Goal: Communication & Community: Ask a question

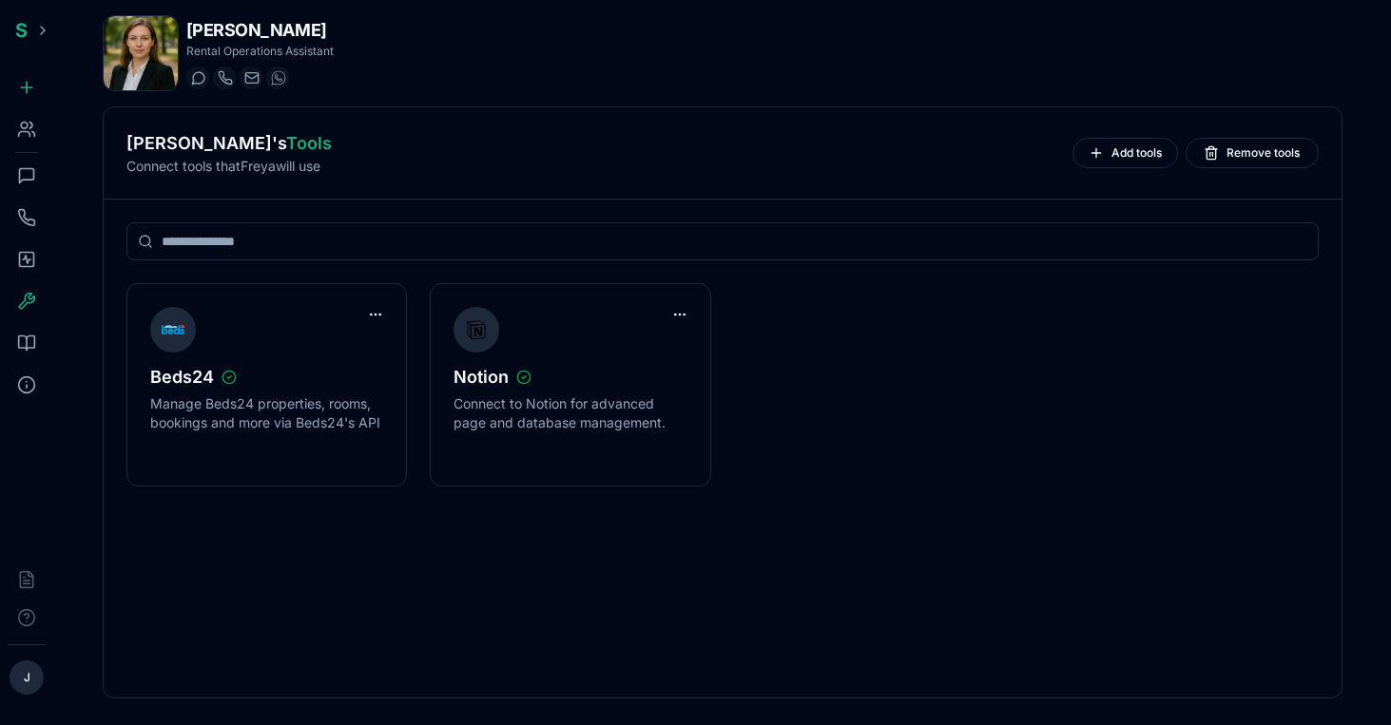
click at [29, 173] on icon at bounding box center [26, 175] width 19 height 19
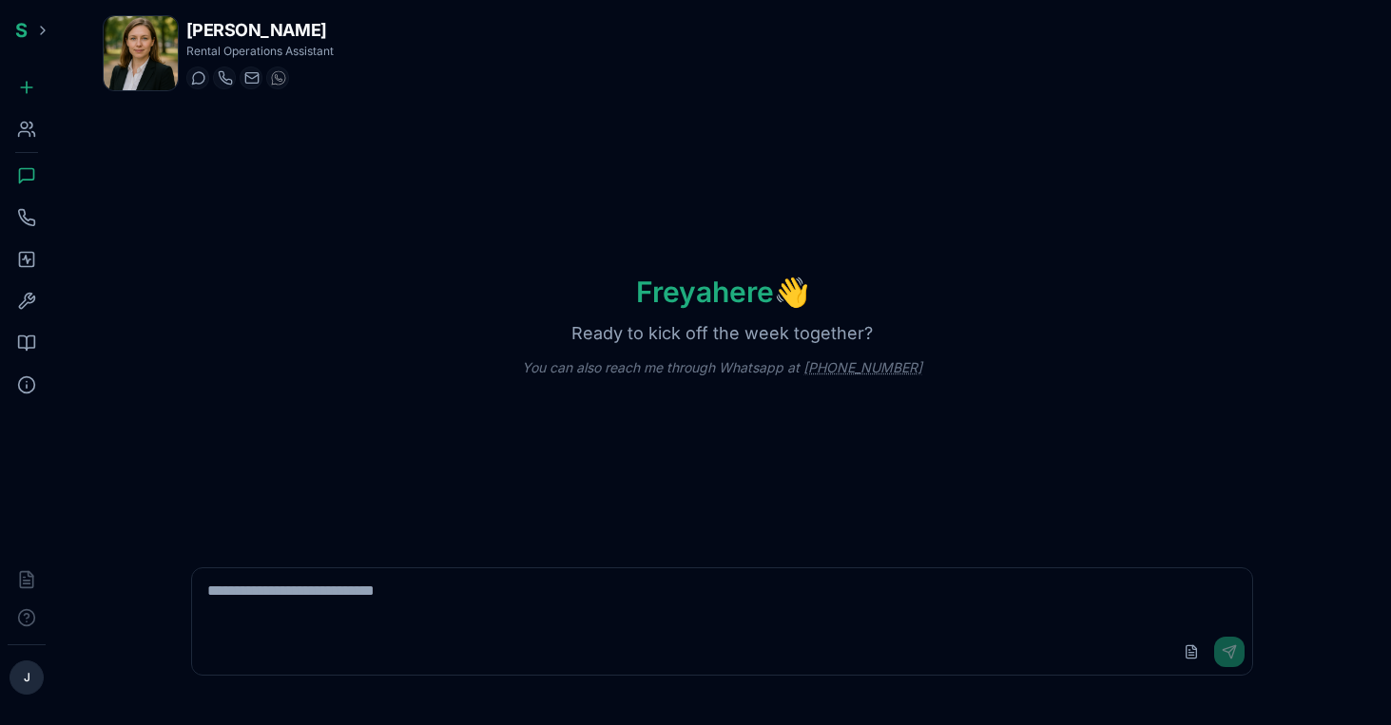
click at [441, 609] on textarea at bounding box center [722, 598] width 1061 height 61
type textarea "**********"
click at [1237, 648] on button "Send" at bounding box center [1229, 652] width 30 height 30
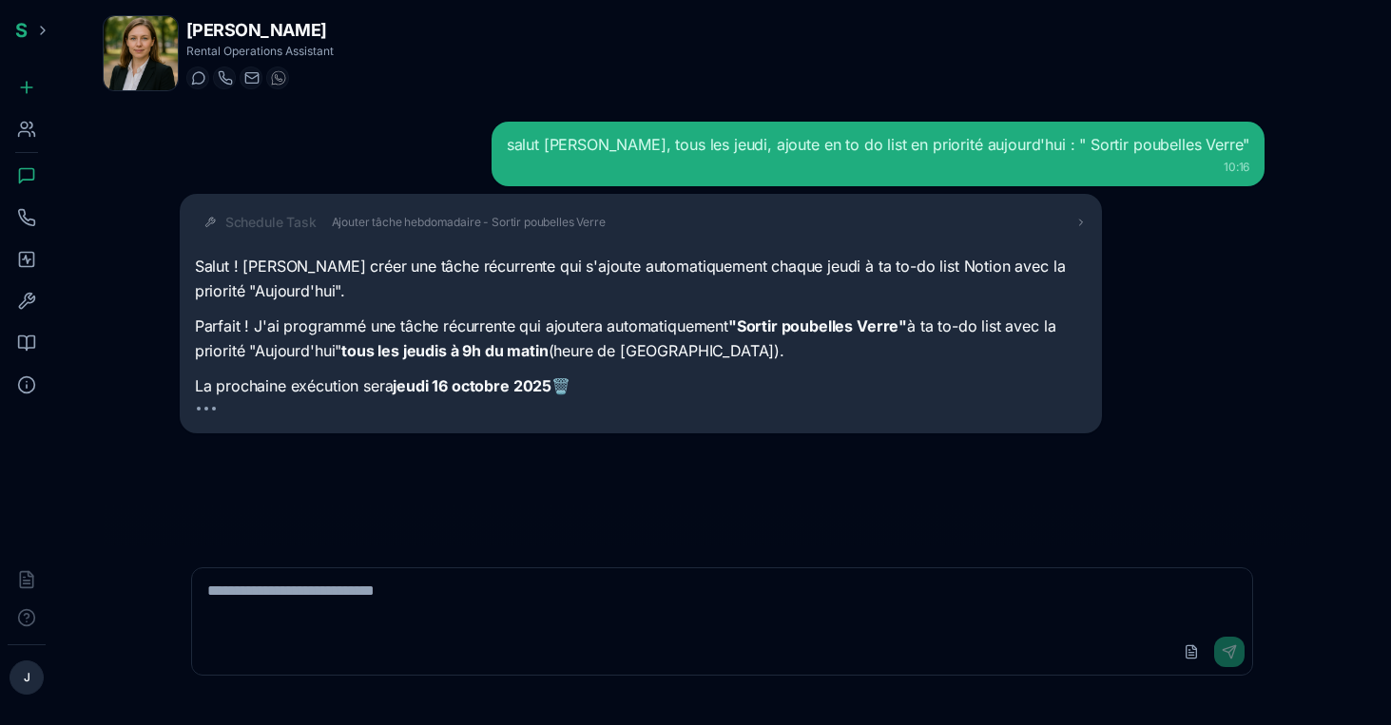
click at [765, 591] on textarea at bounding box center [722, 598] width 1061 height 61
type textarea "*"
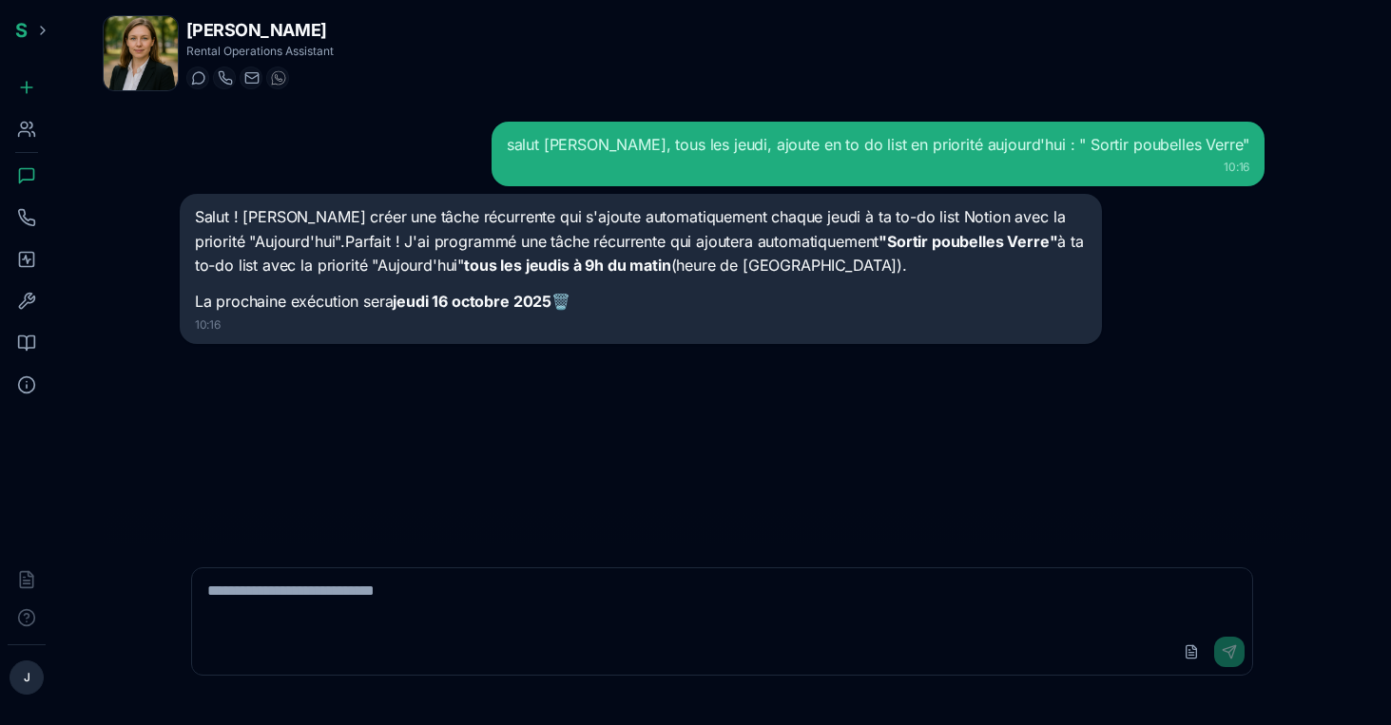
click at [25, 342] on icon at bounding box center [26, 343] width 19 height 19
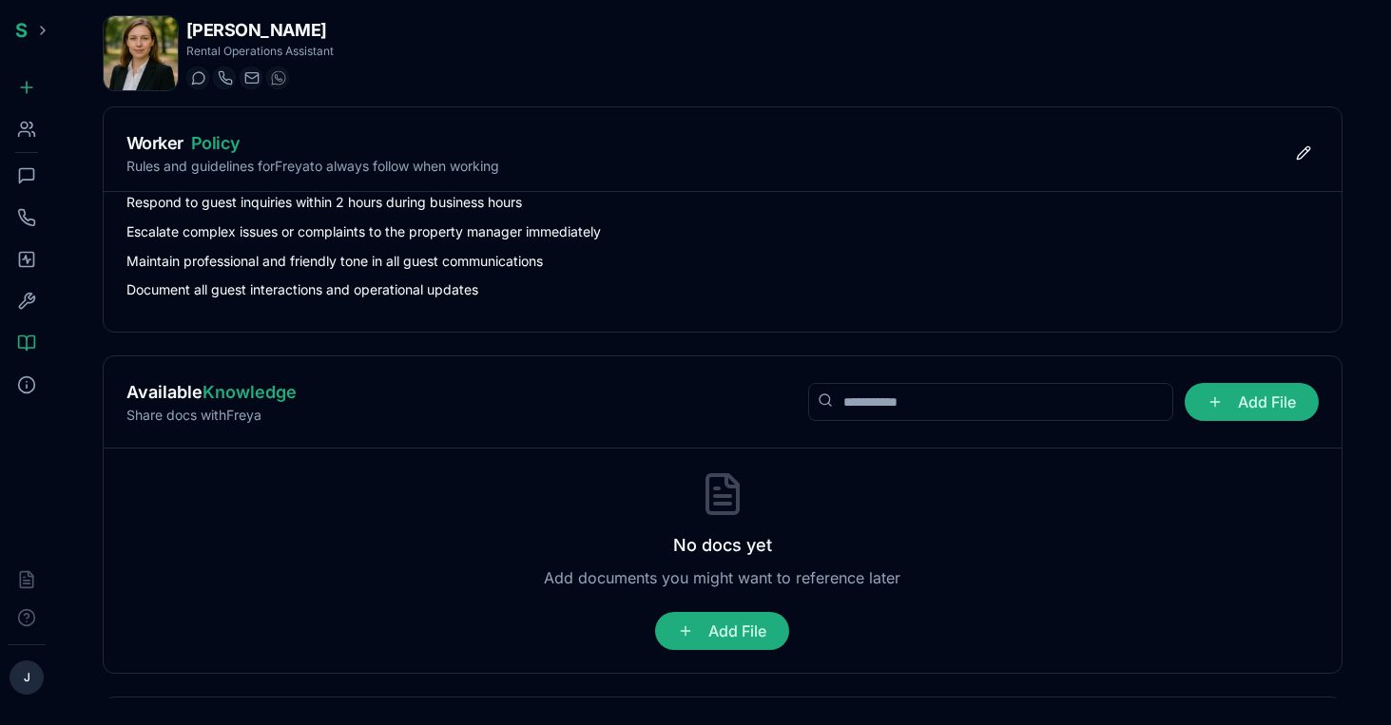
click at [22, 262] on icon at bounding box center [26, 259] width 19 height 19
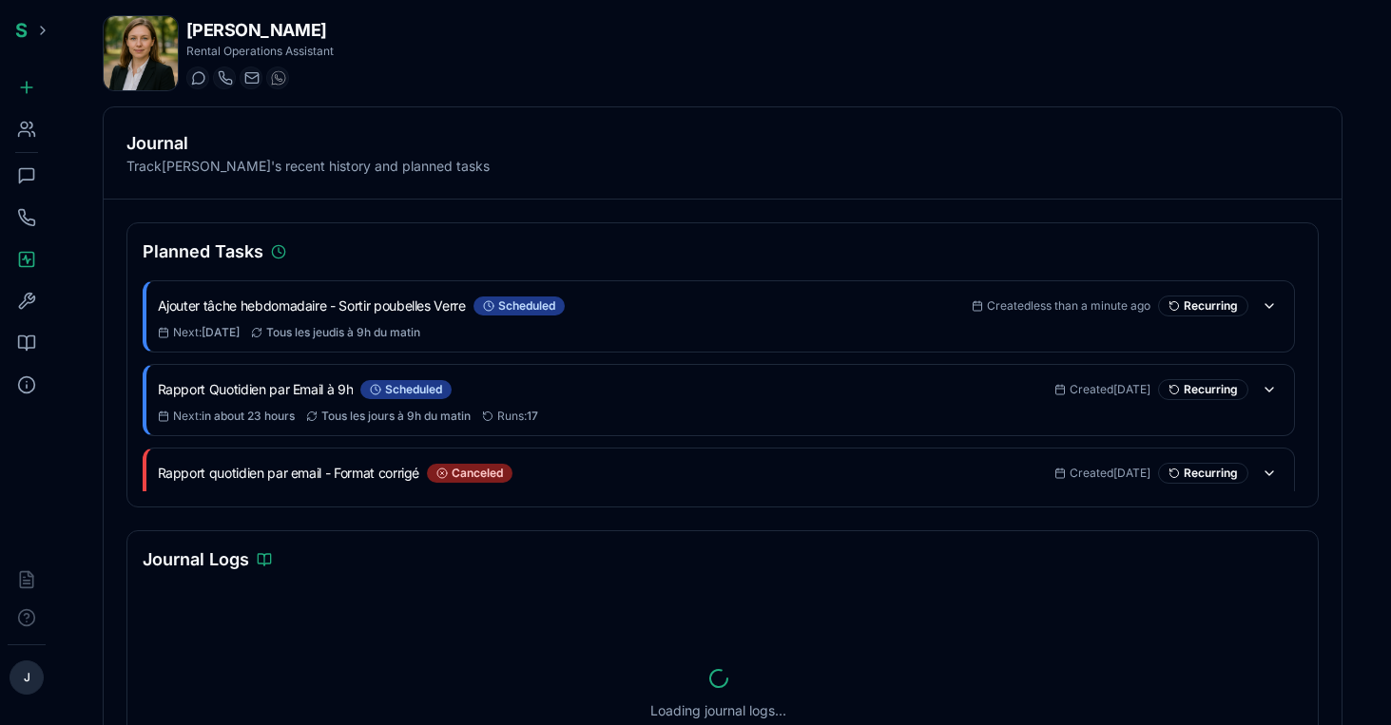
click at [26, 125] on icon at bounding box center [26, 129] width 19 height 19
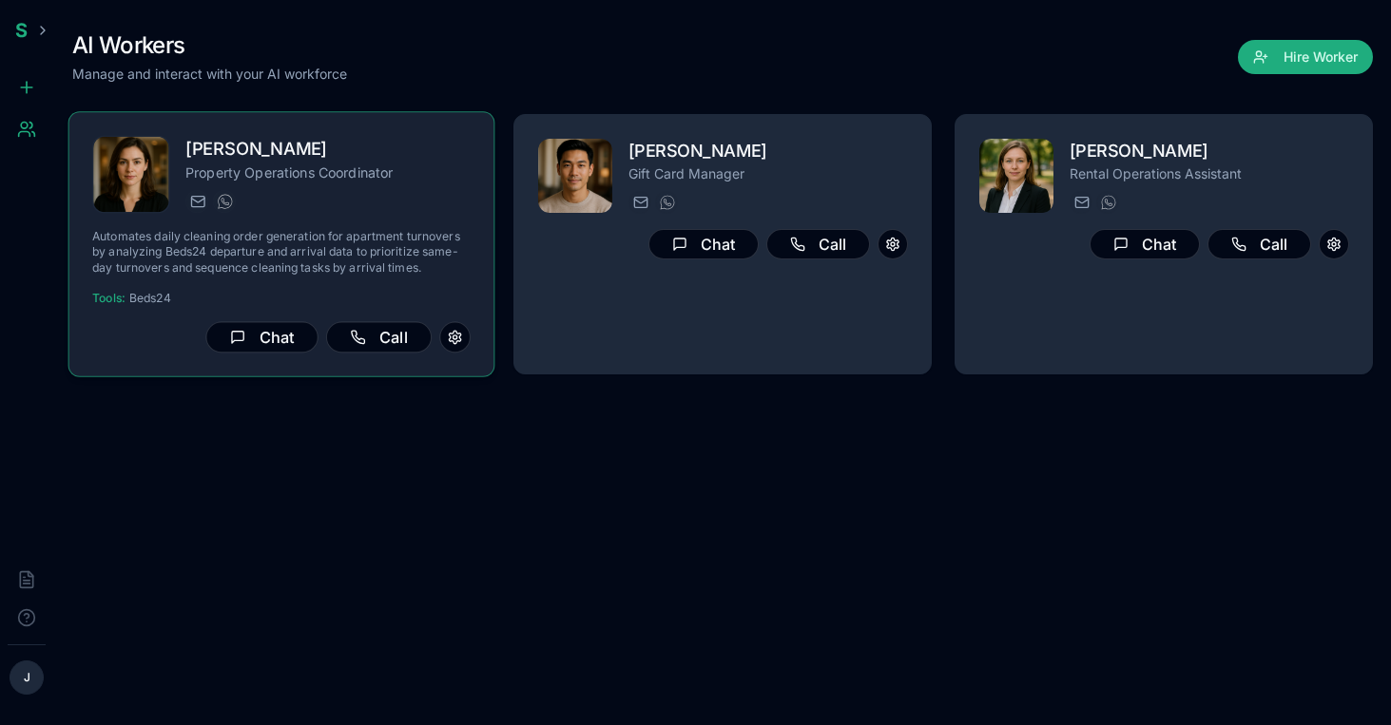
click at [300, 170] on p "Property Operations Coordinator" at bounding box center [327, 172] width 285 height 19
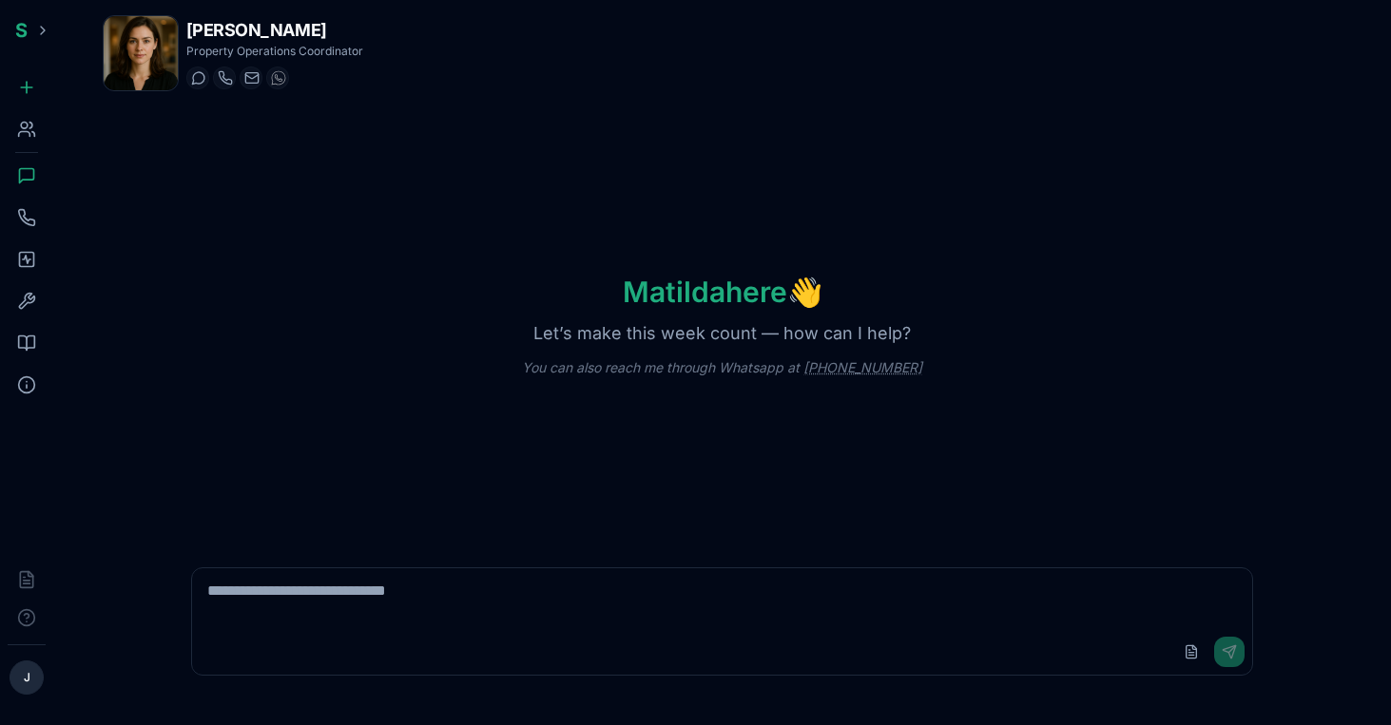
click at [24, 261] on icon at bounding box center [26, 259] width 19 height 19
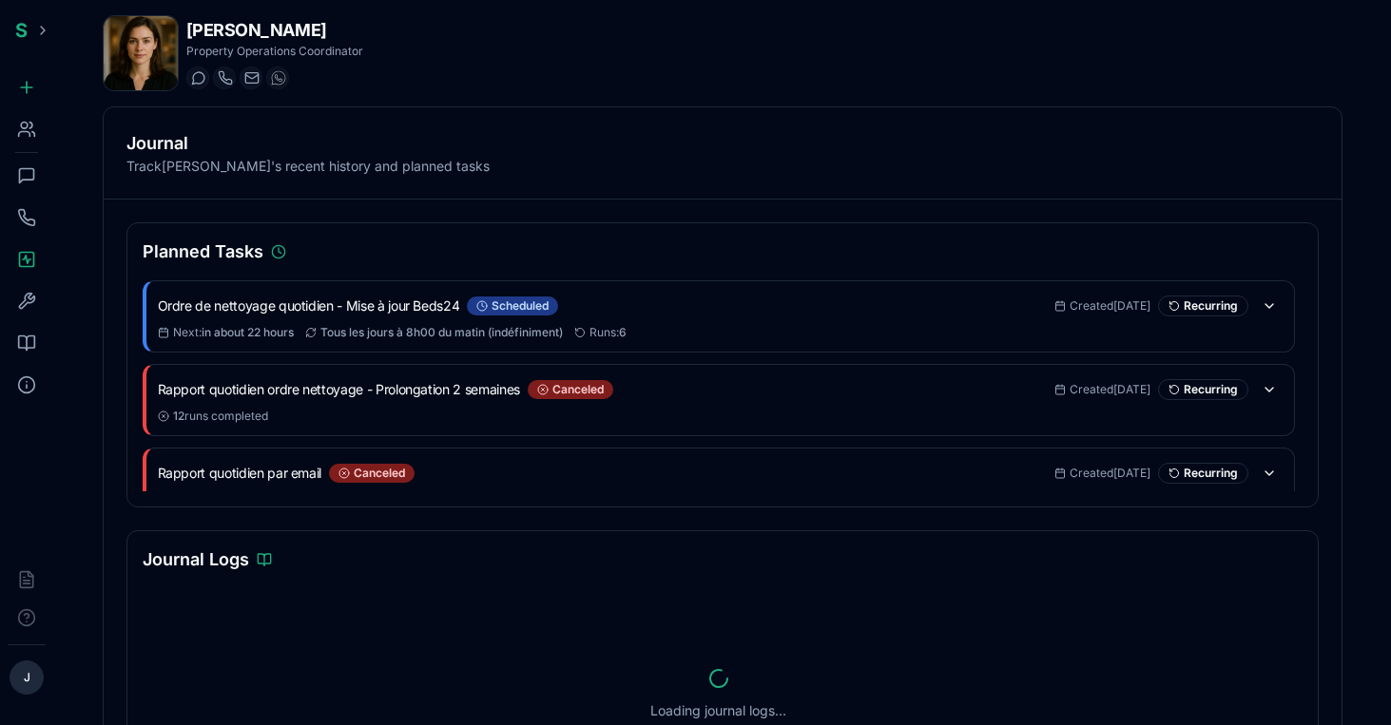
click at [29, 131] on icon at bounding box center [26, 129] width 19 height 19
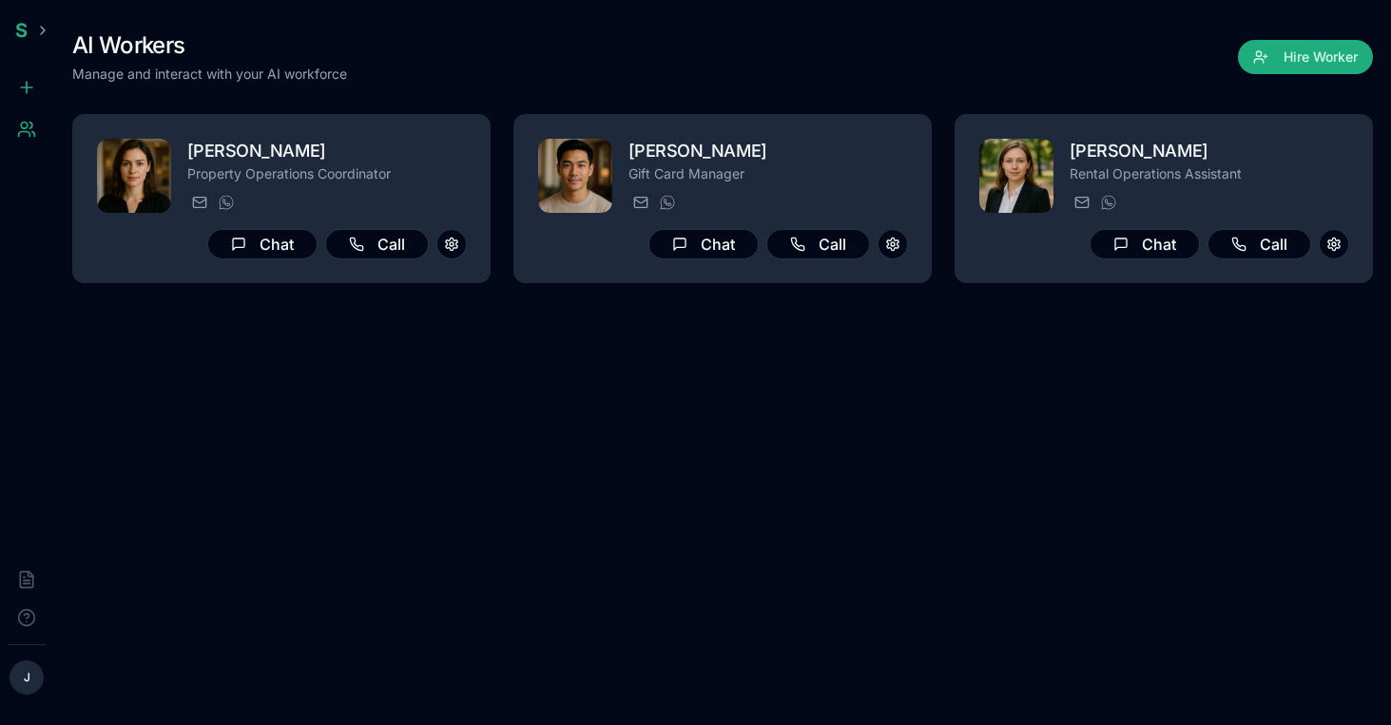
click at [29, 131] on icon at bounding box center [26, 129] width 19 height 19
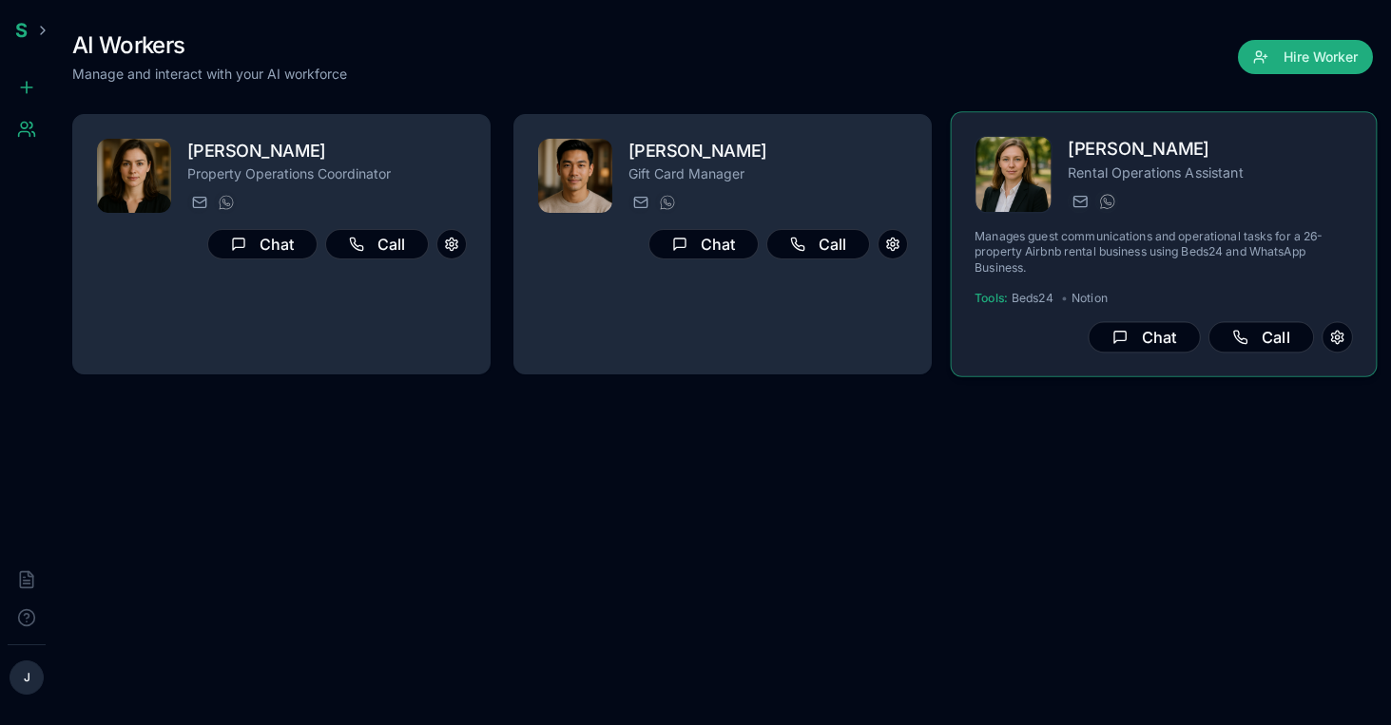
click at [1128, 155] on h2 "[PERSON_NAME]" at bounding box center [1209, 150] width 285 height 28
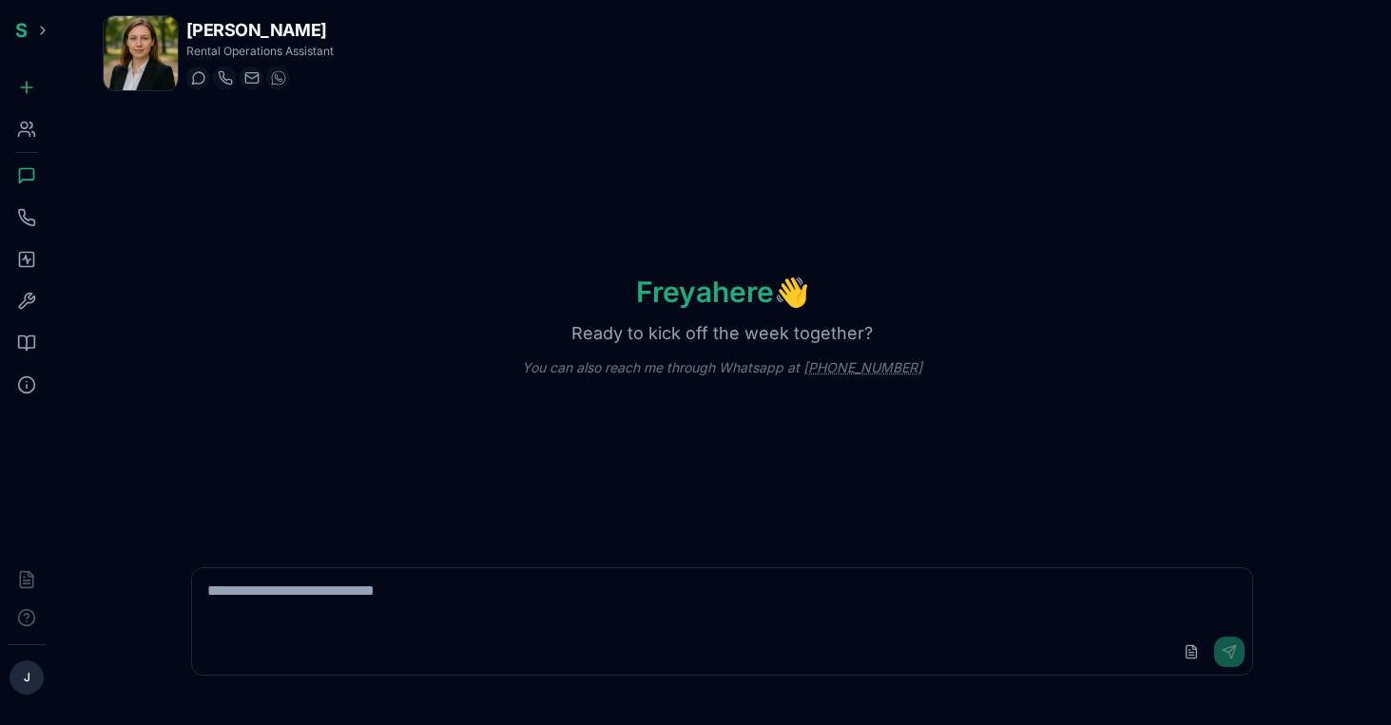
click at [559, 609] on textarea at bounding box center [722, 598] width 1061 height 61
type textarea "*"
